Goal: Book appointment/travel/reservation

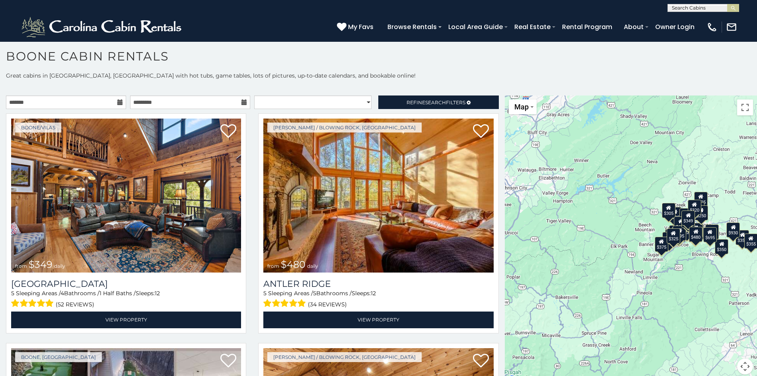
scroll to position [8, 0]
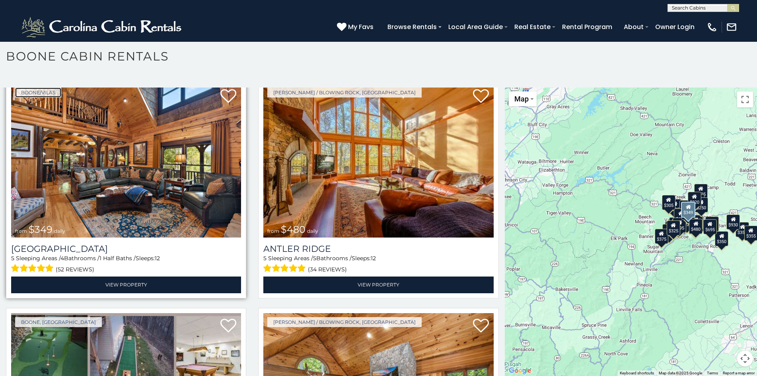
click at [26, 91] on link "Boone/Vilas" at bounding box center [38, 93] width 46 height 10
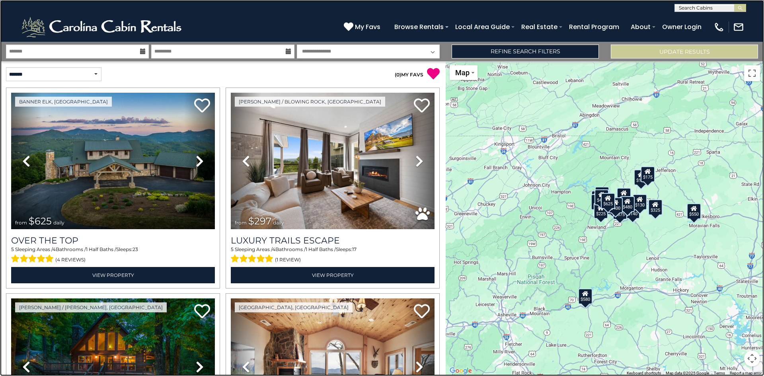
click at [20, 167] on link at bounding box center [382, 188] width 764 height 376
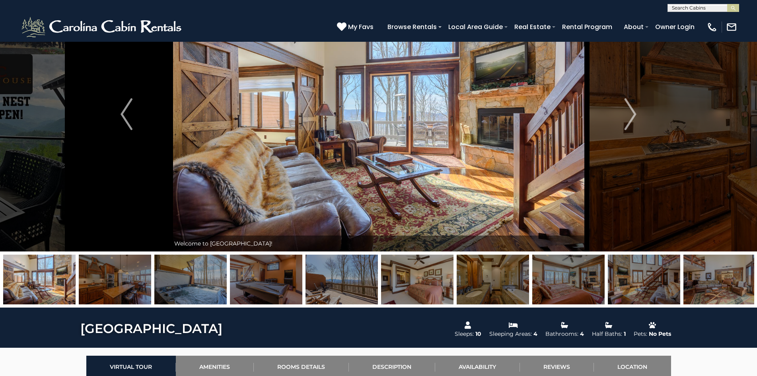
scroll to position [420, 0]
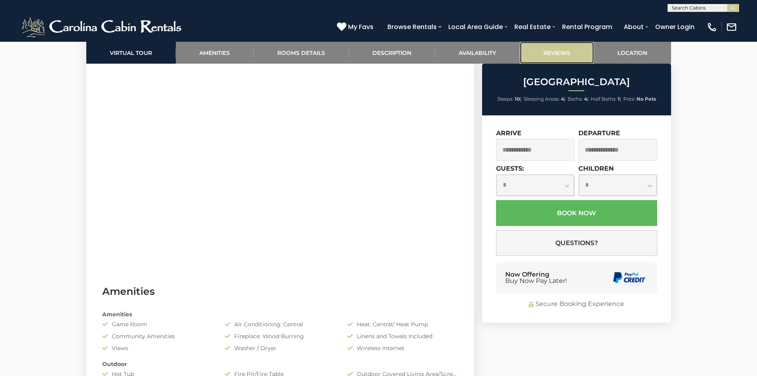
click at [525, 49] on link "Reviews" at bounding box center [557, 53] width 74 height 22
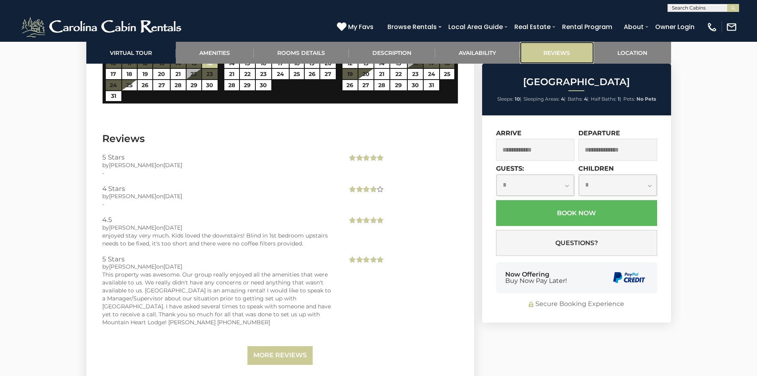
scroll to position [2457, 0]
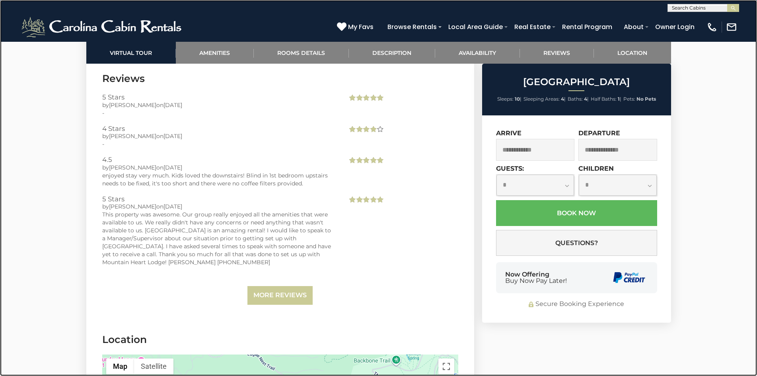
click at [148, 70] on link at bounding box center [378, 188] width 757 height 376
